Goal: Find specific page/section: Find specific page/section

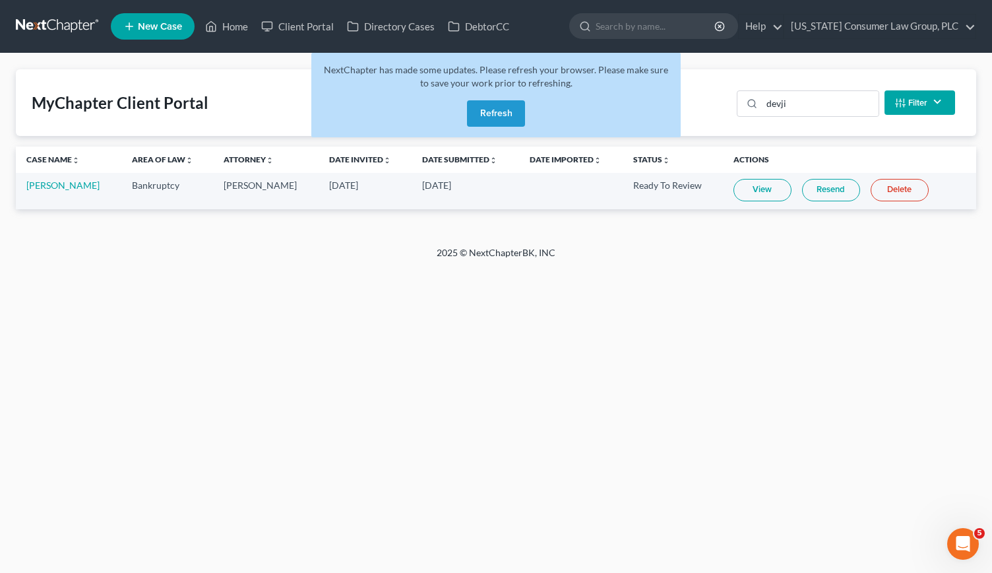
click at [507, 113] on button "Refresh" at bounding box center [496, 113] width 58 height 26
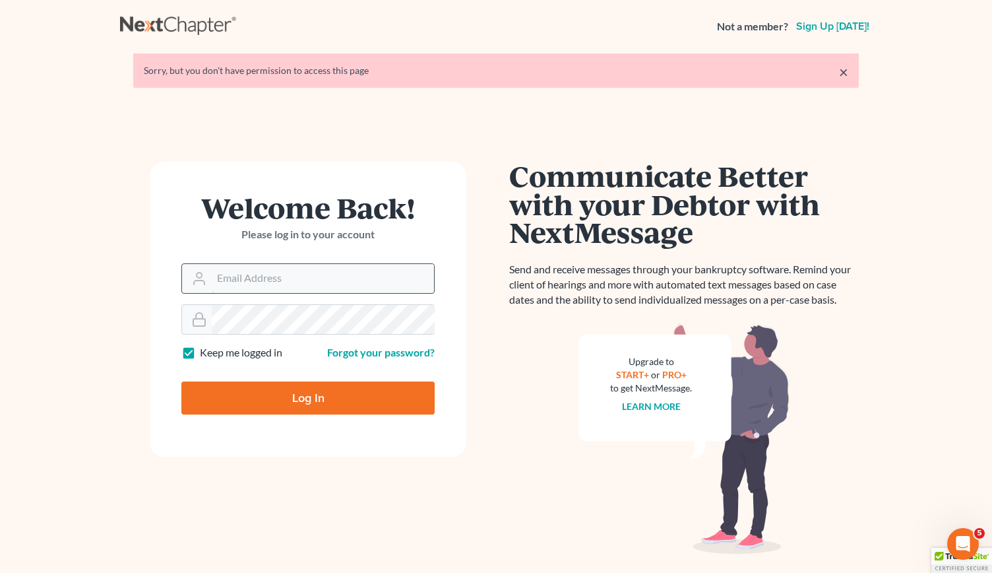
click at [224, 282] on input "Email Address" at bounding box center [323, 278] width 222 height 29
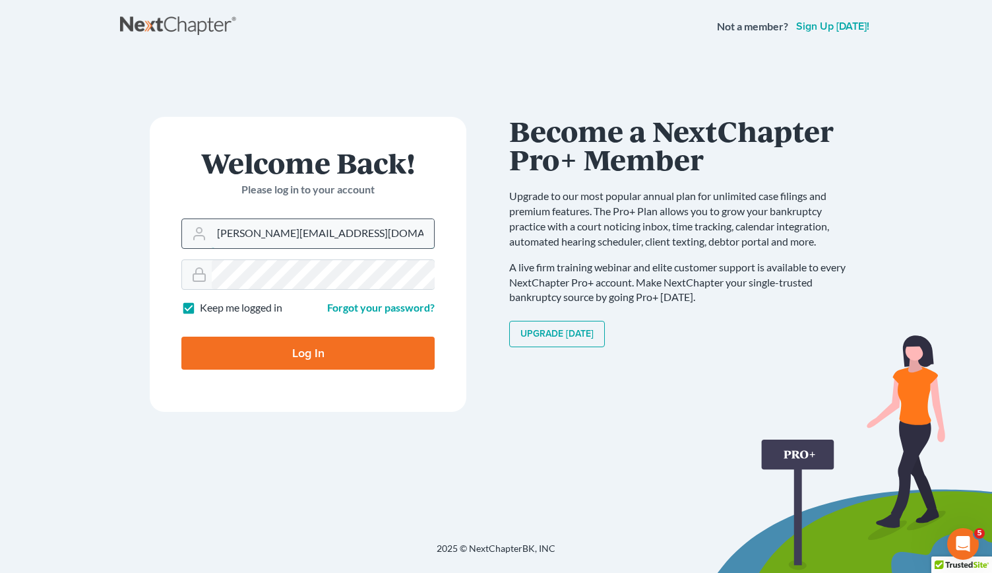
type input "[PERSON_NAME][EMAIL_ADDRESS][DOMAIN_NAME]"
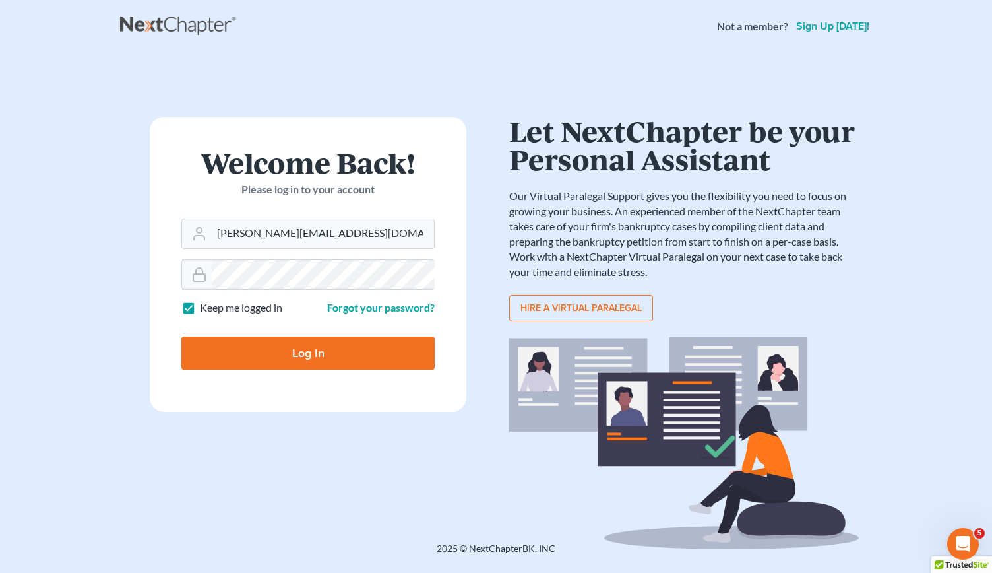
click at [278, 350] on input "Log In" at bounding box center [307, 352] width 253 height 33
type input "Thinking..."
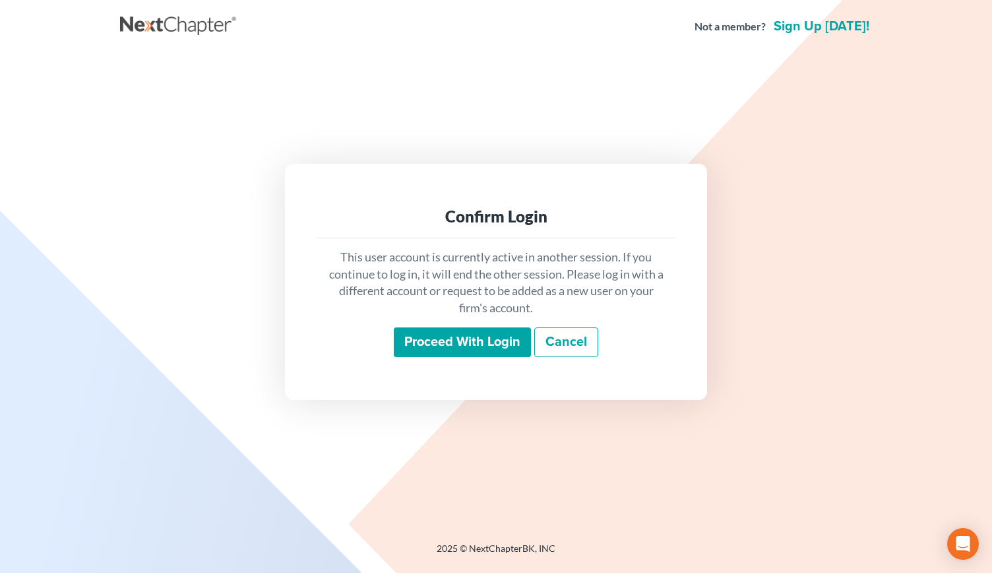
click at [454, 340] on input "Proceed with login" at bounding box center [462, 342] width 137 height 30
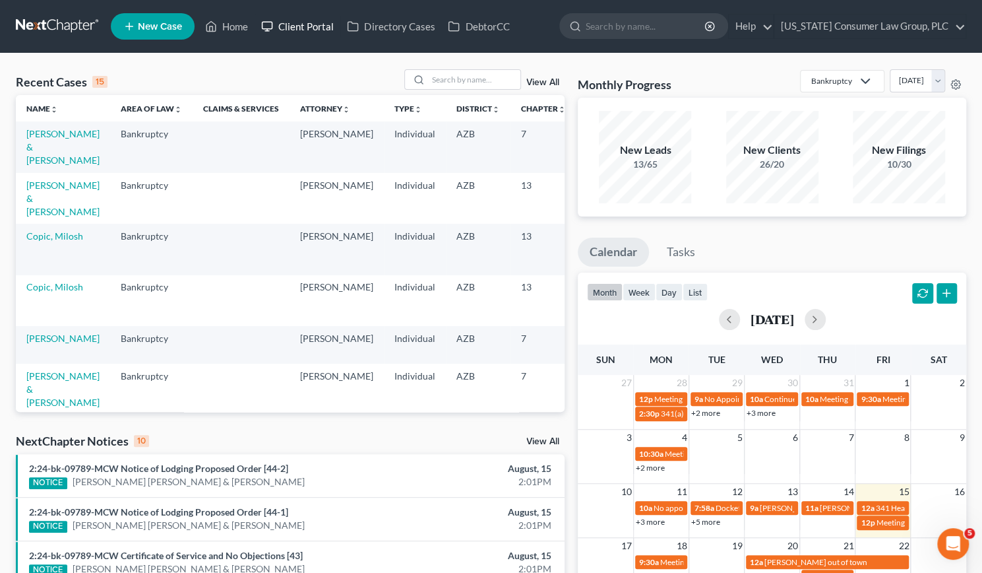
click at [312, 27] on link "Client Portal" at bounding box center [298, 27] width 86 height 24
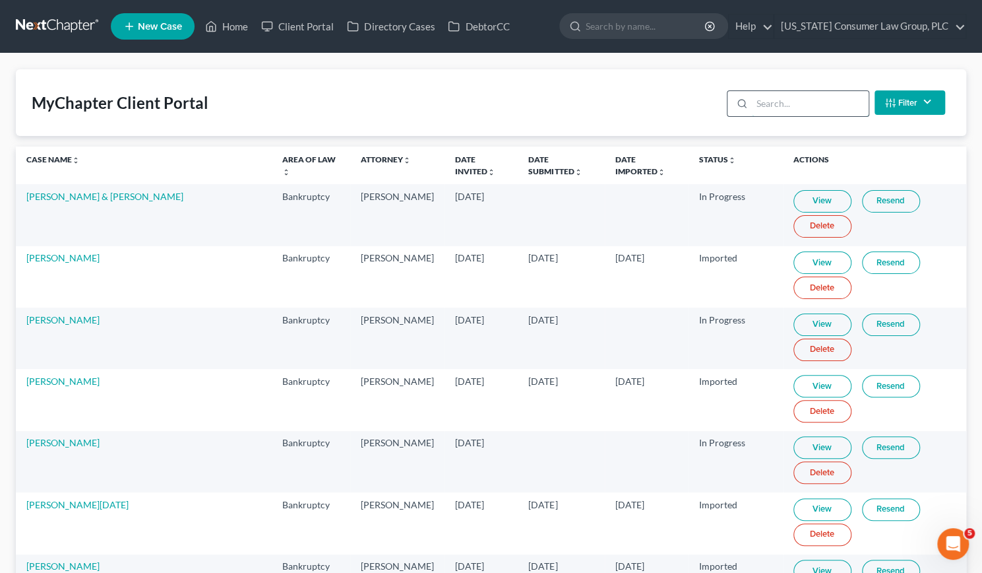
click at [808, 93] on input "search" at bounding box center [810, 103] width 117 height 25
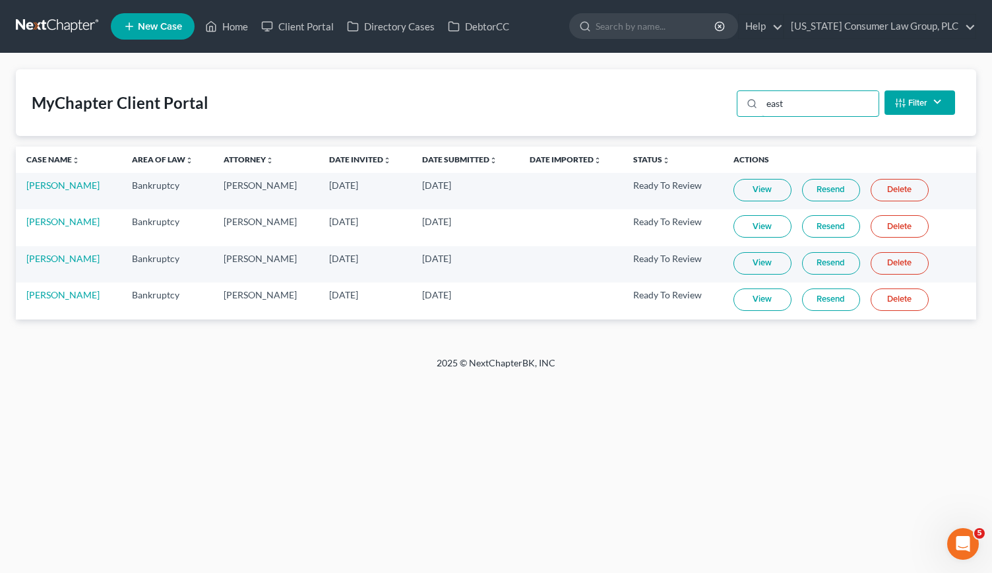
type input "east"
click at [764, 294] on link "View" at bounding box center [763, 299] width 58 height 22
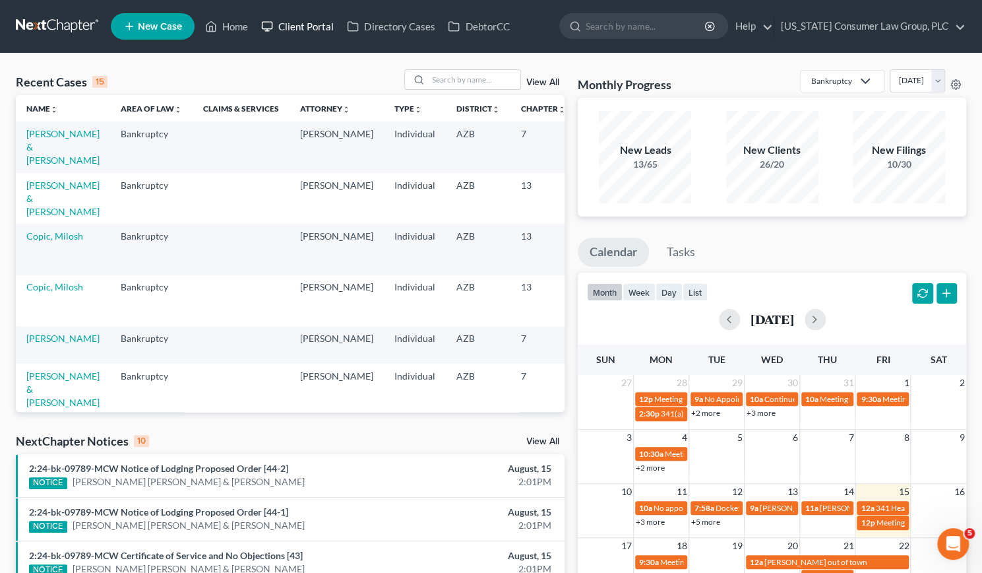
click at [317, 24] on link "Client Portal" at bounding box center [298, 27] width 86 height 24
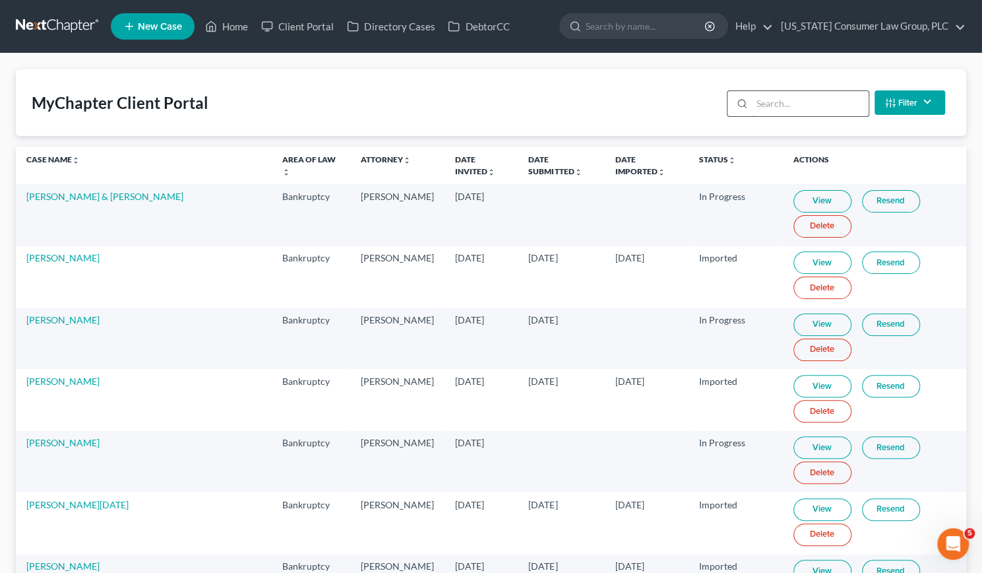
click at [798, 98] on input "search" at bounding box center [810, 103] width 117 height 25
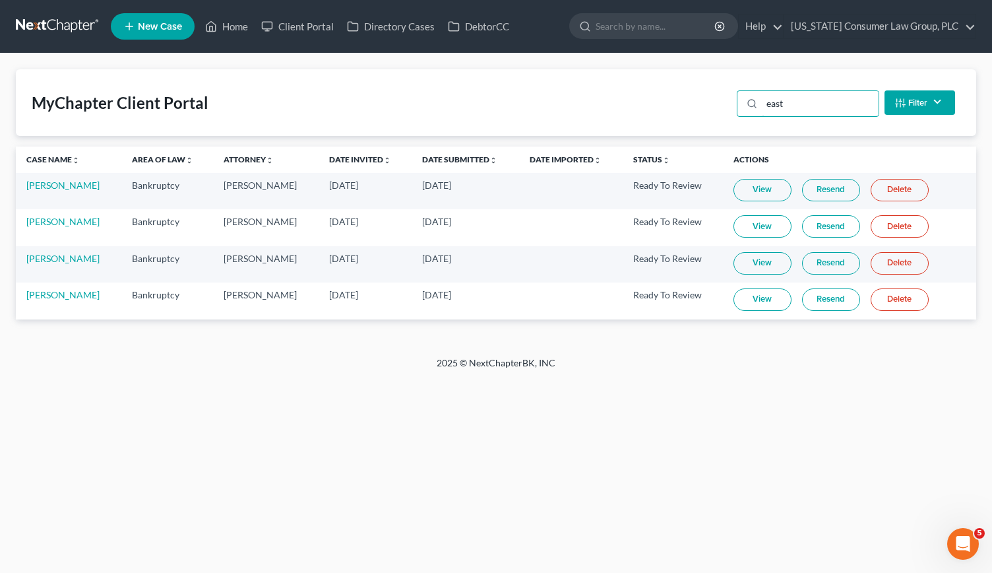
type input "east"
click at [758, 294] on link "View" at bounding box center [763, 299] width 58 height 22
